Goal: Task Accomplishment & Management: Complete application form

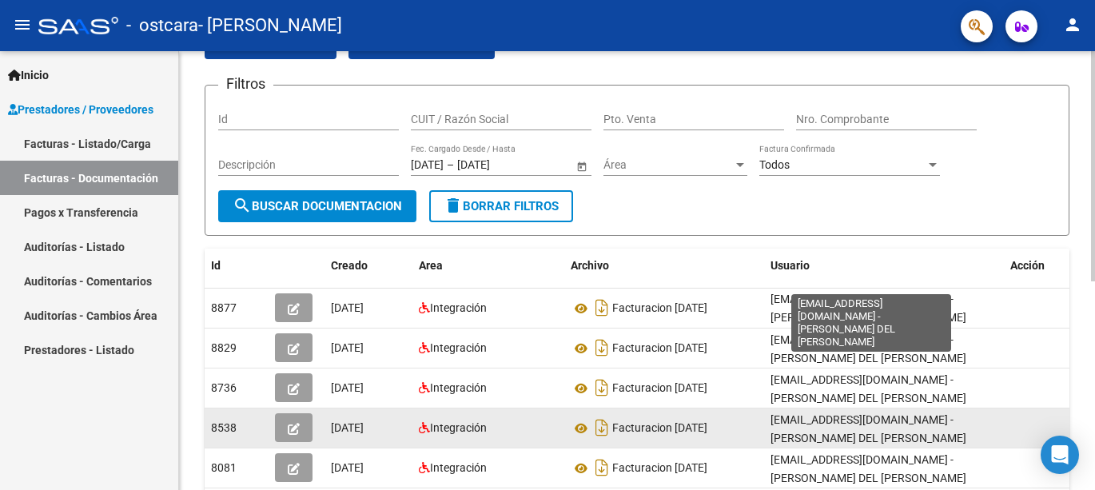
scroll to position [245, 0]
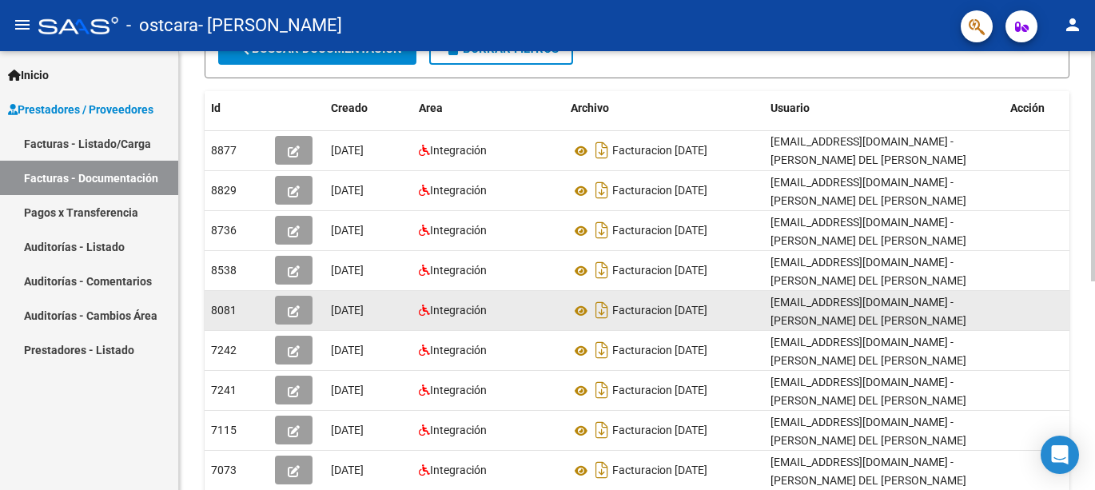
click at [291, 317] on icon "button" at bounding box center [294, 311] width 12 height 12
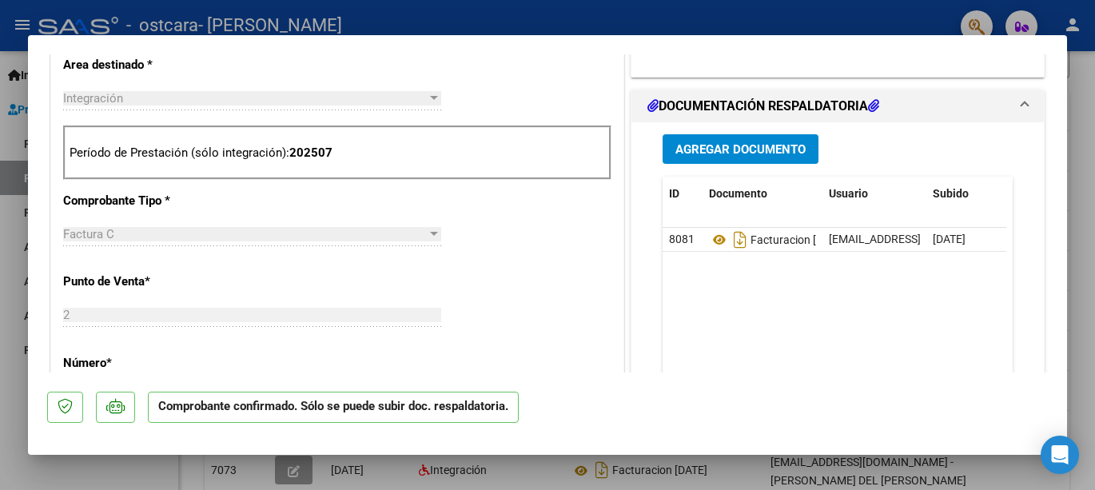
scroll to position [604, 0]
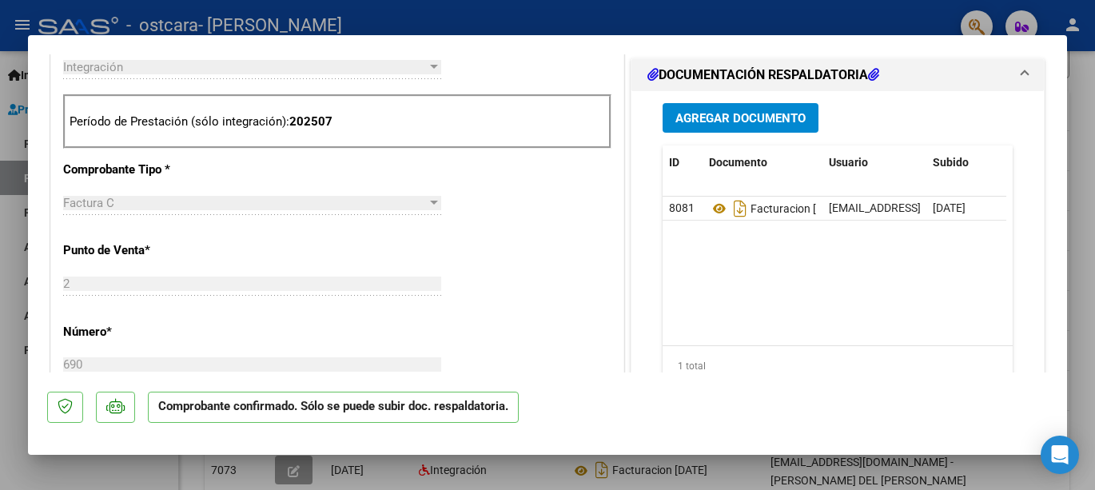
click at [729, 109] on button "Agregar Documento" at bounding box center [741, 118] width 156 height 30
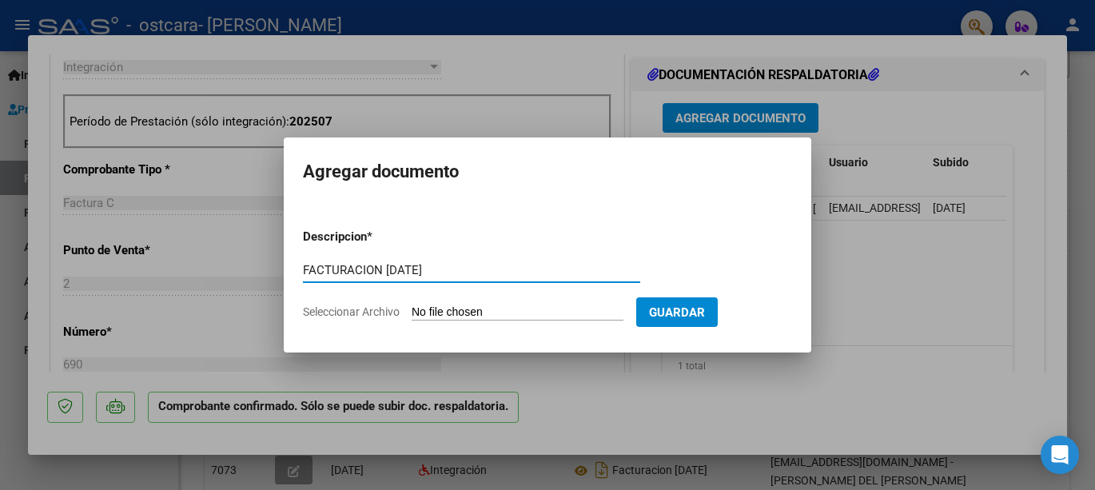
type input "FACTURACION [DATE]"
click at [471, 313] on input "Seleccionar Archivo" at bounding box center [518, 312] width 212 height 15
type input "C:\fakepath\RECIBO PAGO OSTCARA [DATE].pdf"
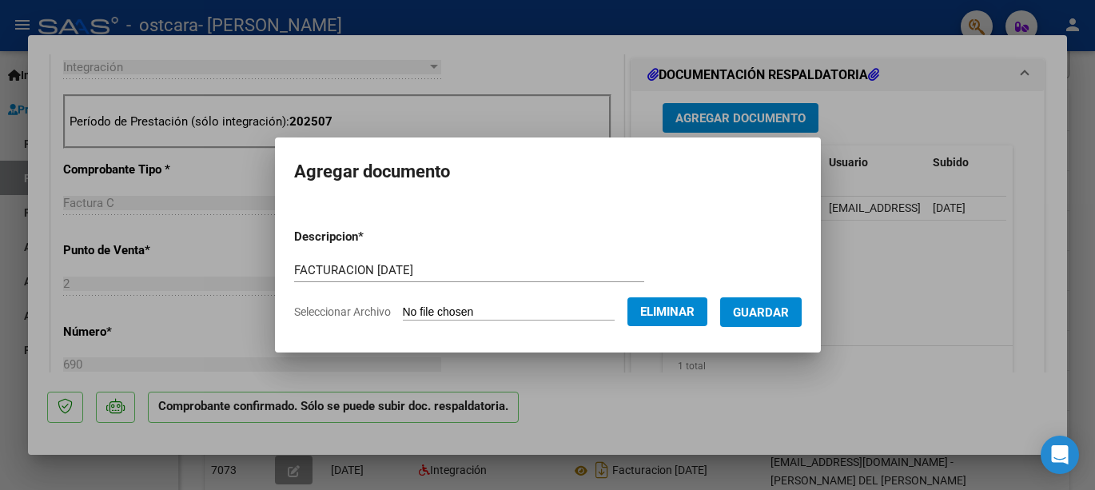
click at [789, 313] on span "Guardar" at bounding box center [761, 312] width 56 height 14
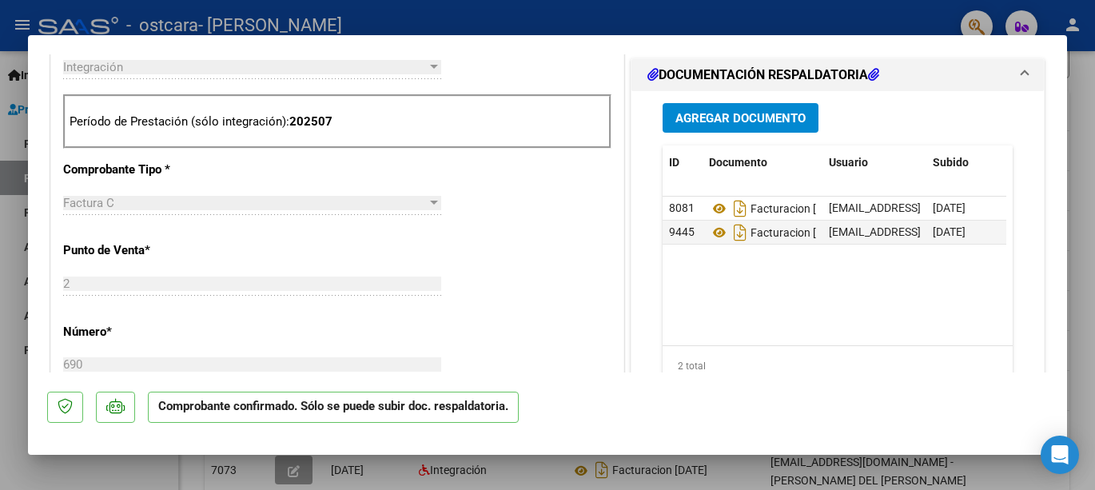
scroll to position [0, 80]
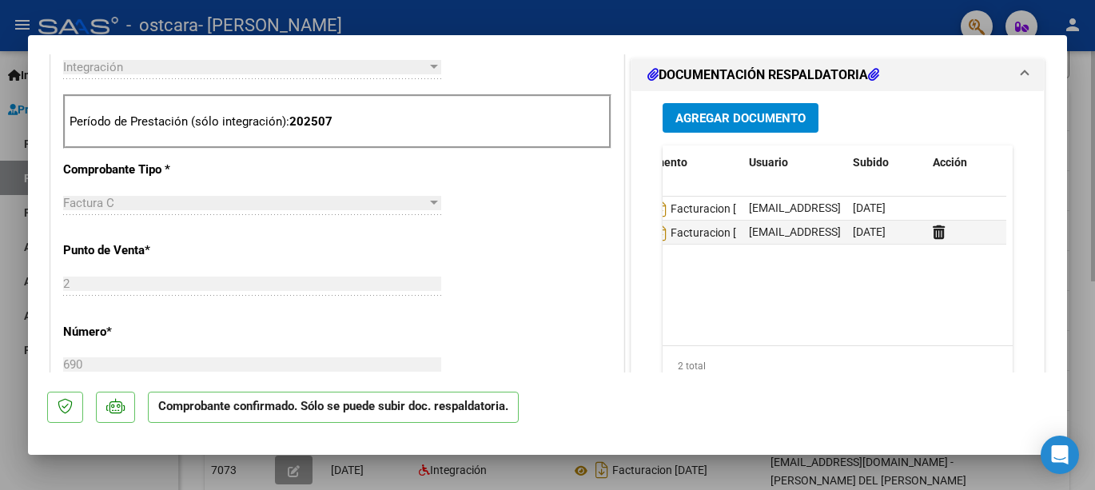
click at [1081, 70] on div at bounding box center [547, 245] width 1095 height 490
type input "$ 0,00"
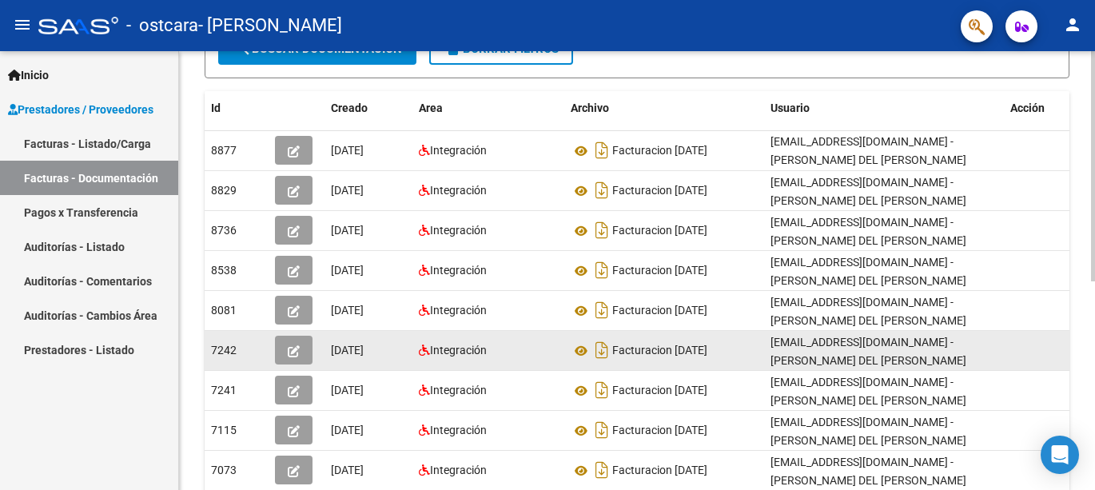
scroll to position [0, 0]
